Goal: Book appointment/travel/reservation

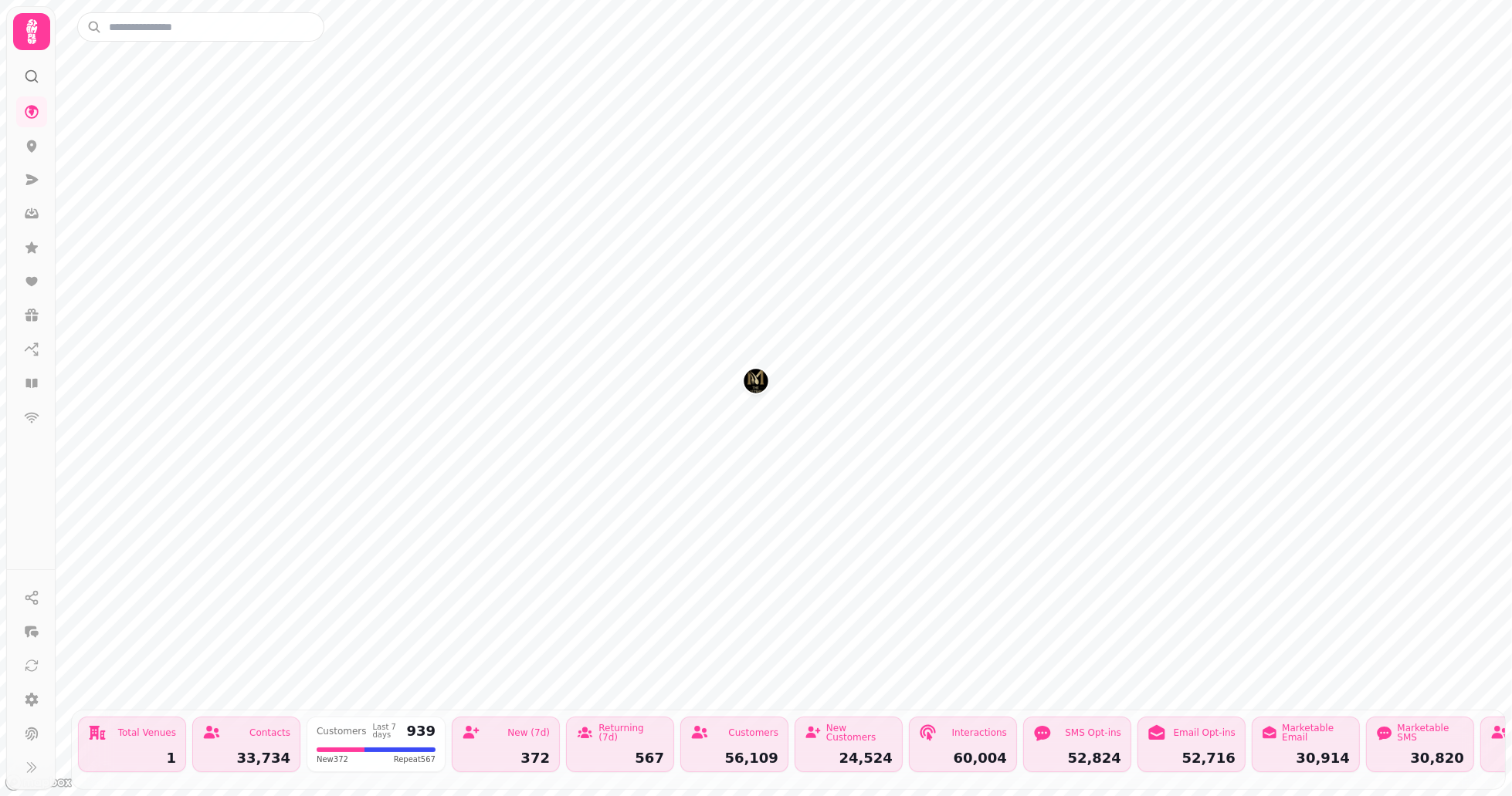
click at [762, 384] on img "The Malletsheugh" at bounding box center [755, 381] width 24 height 24
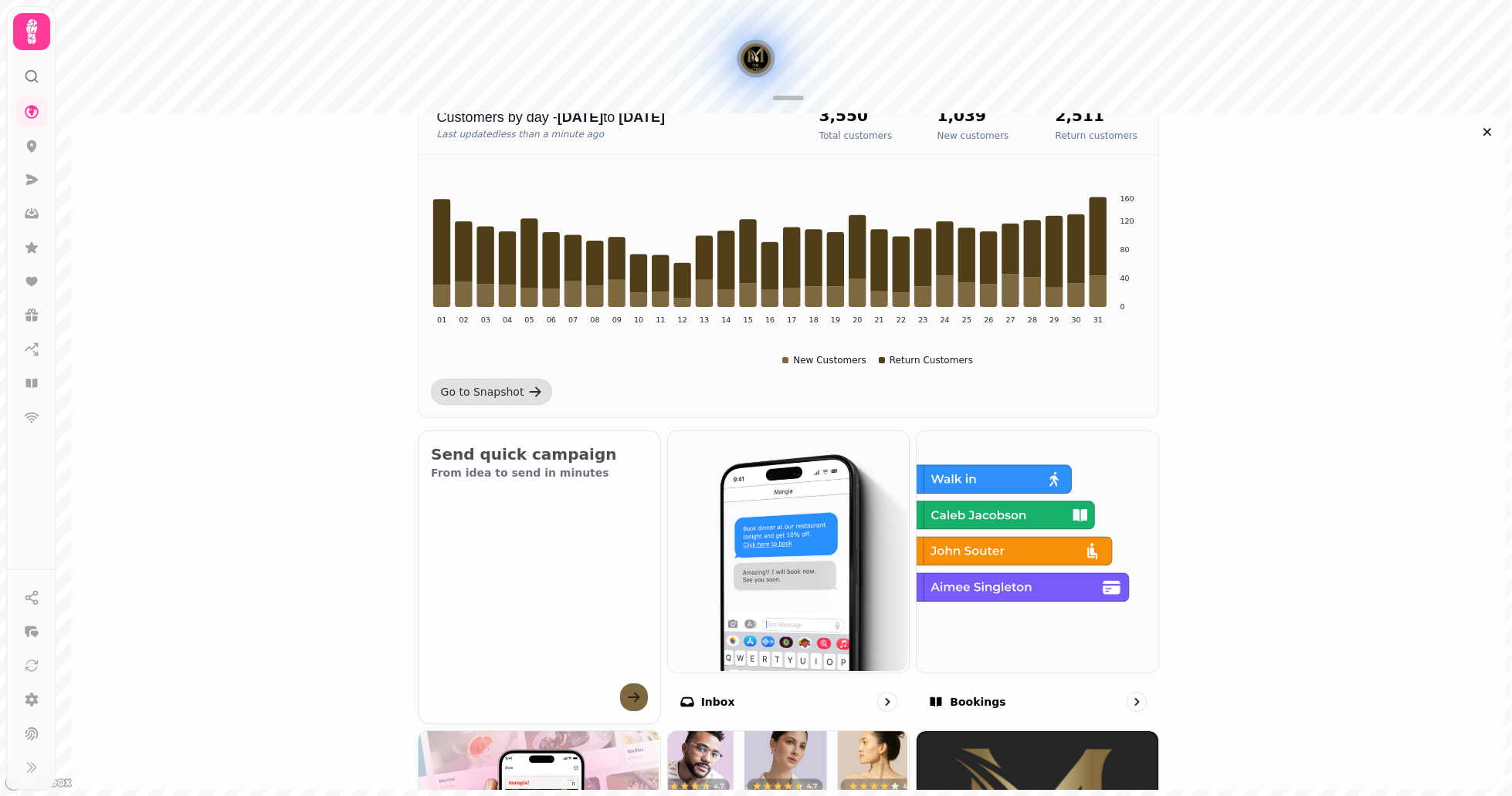
scroll to position [514, 0]
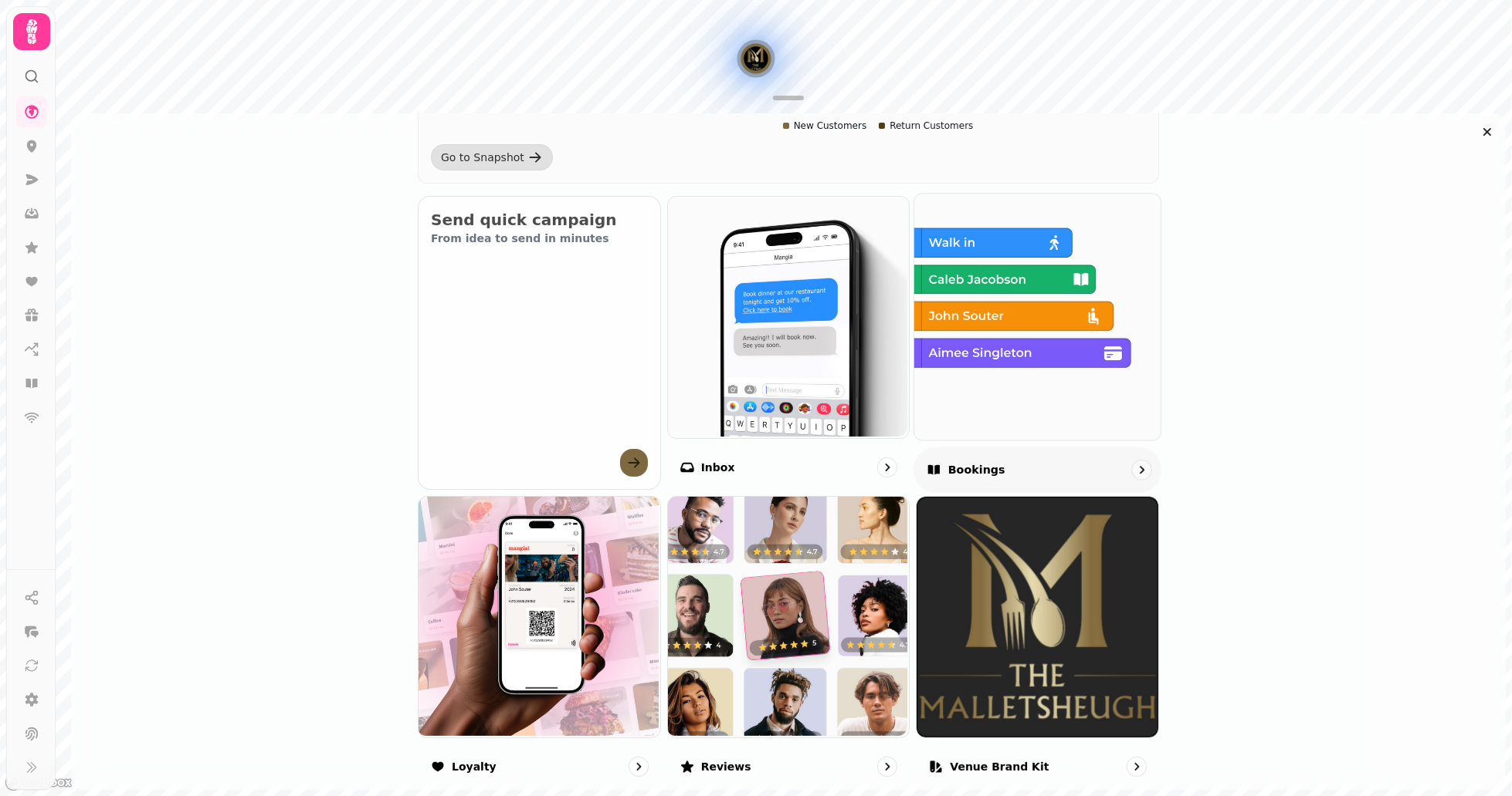
click at [912, 409] on img at bounding box center [1035, 314] width 246 height 246
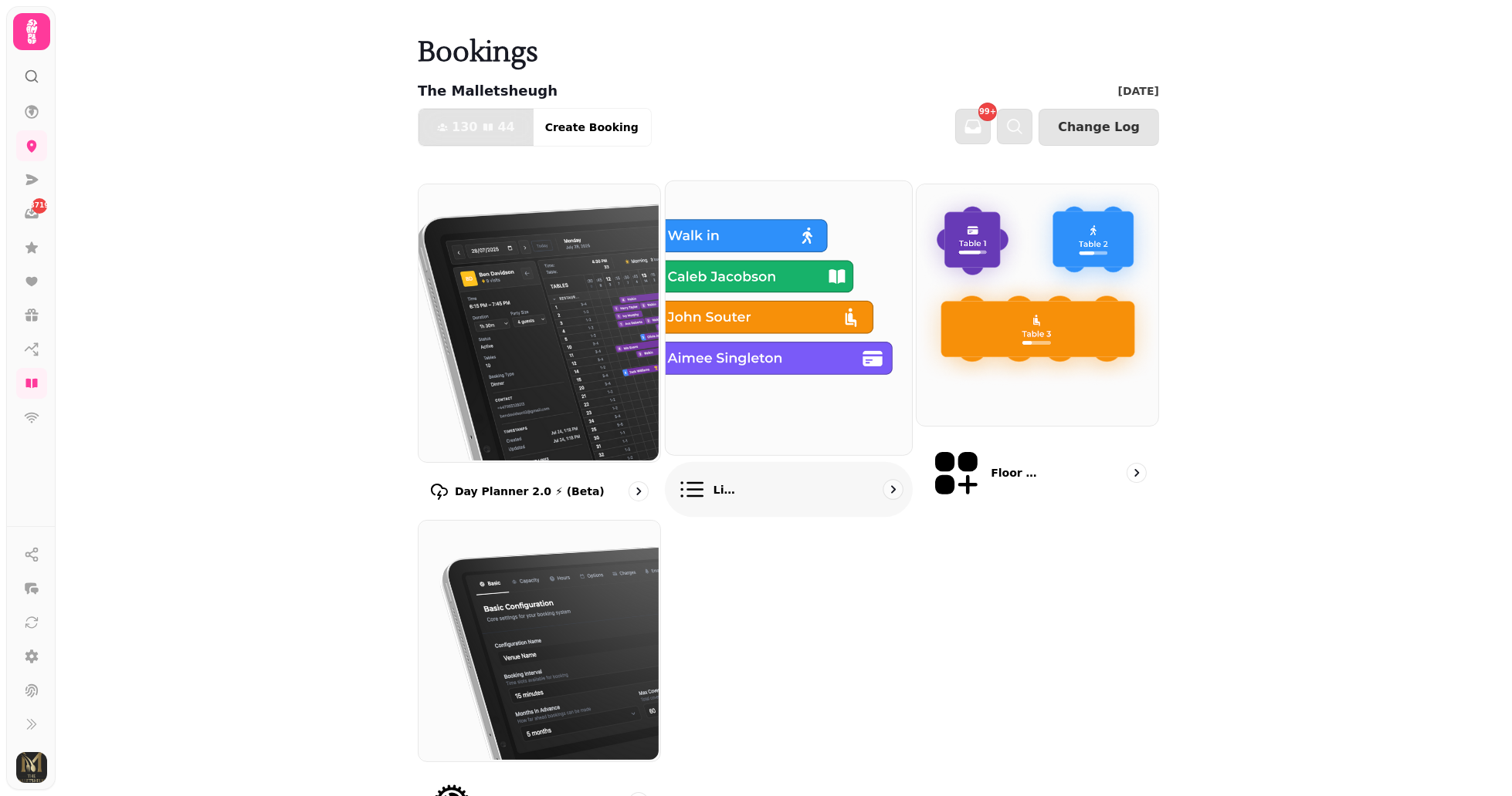
click at [691, 376] on img at bounding box center [786, 317] width 246 height 274
